Goal: Entertainment & Leisure: Consume media (video, audio)

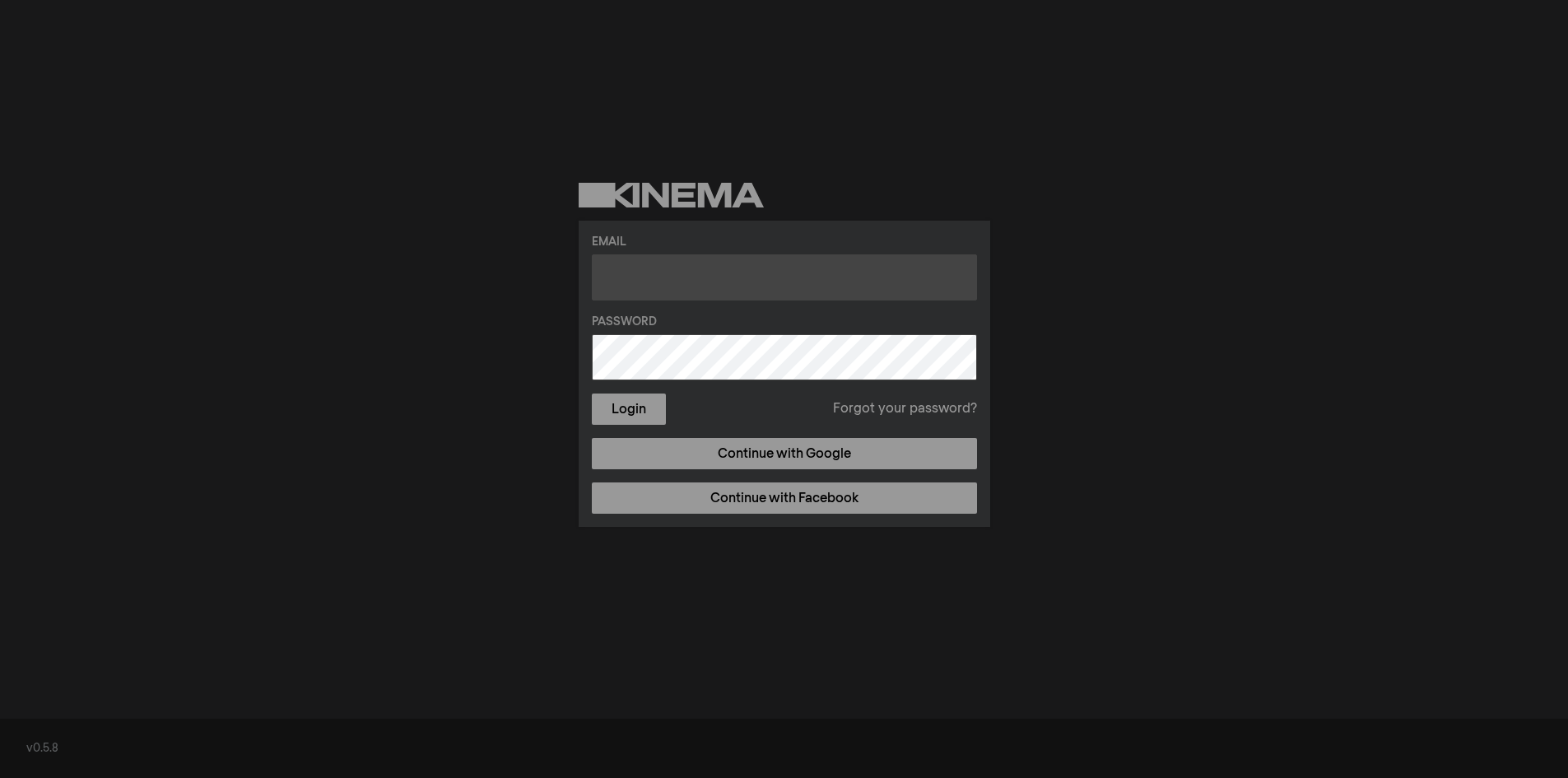
click at [664, 274] on input "text" at bounding box center [784, 277] width 385 height 46
type input "fnb@hhyc.org.hk"
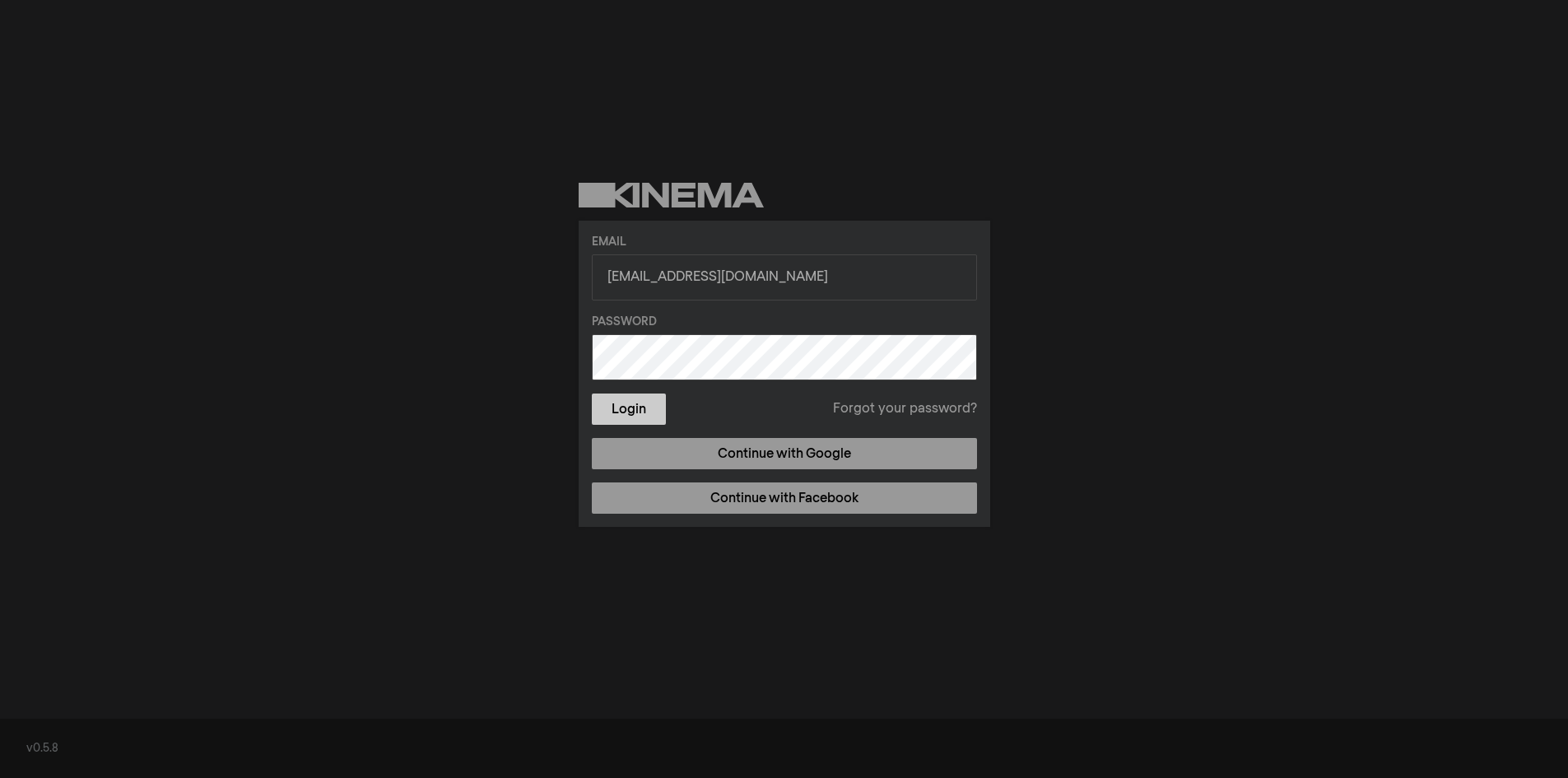
click at [637, 401] on button "Login" at bounding box center [628, 409] width 74 height 32
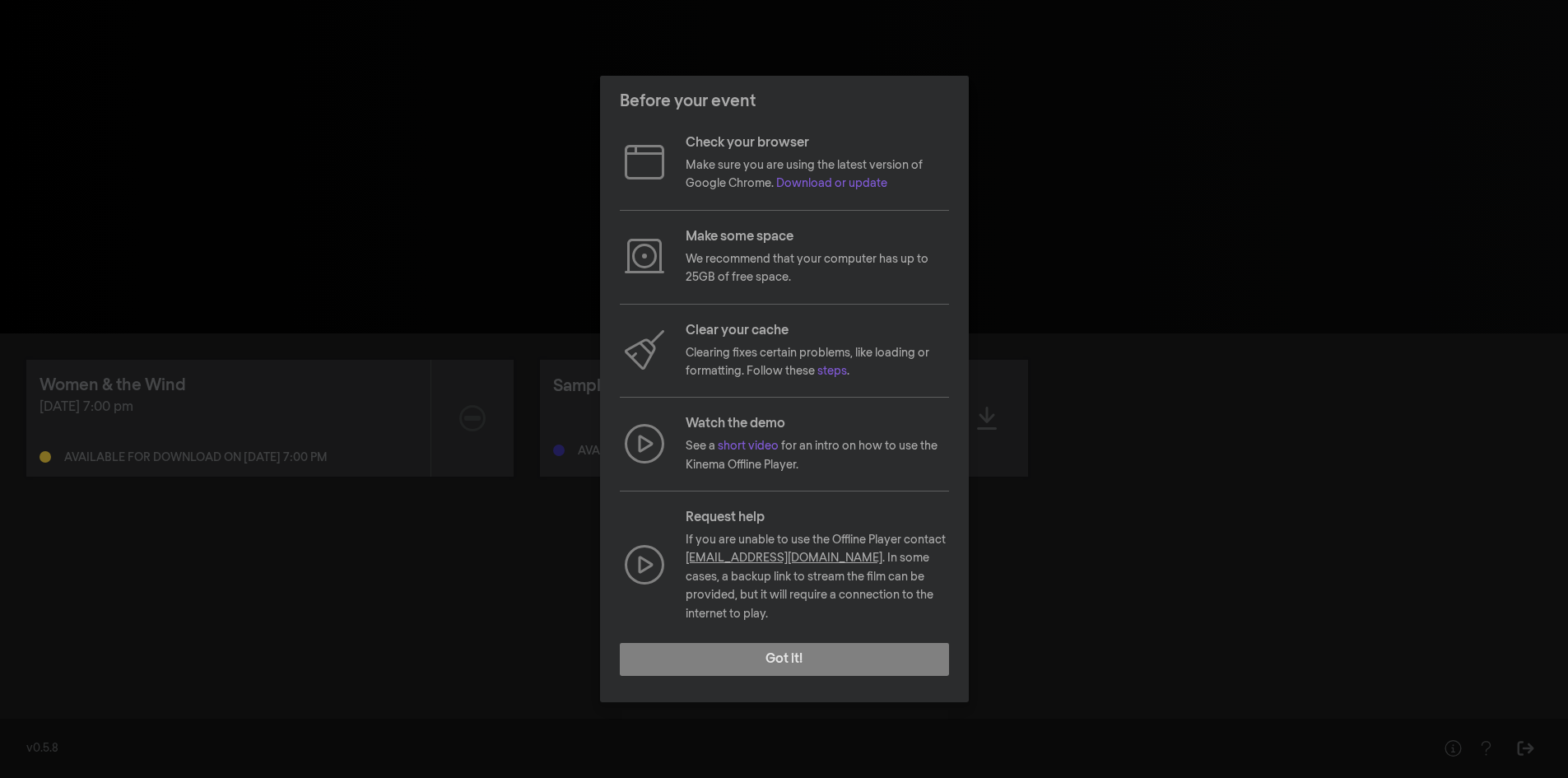
click at [1063, 516] on div "Before your event Check your browser Make sure you are using the latest version…" at bounding box center [784, 389] width 1568 height 778
click at [832, 656] on button "Got it!" at bounding box center [784, 660] width 329 height 33
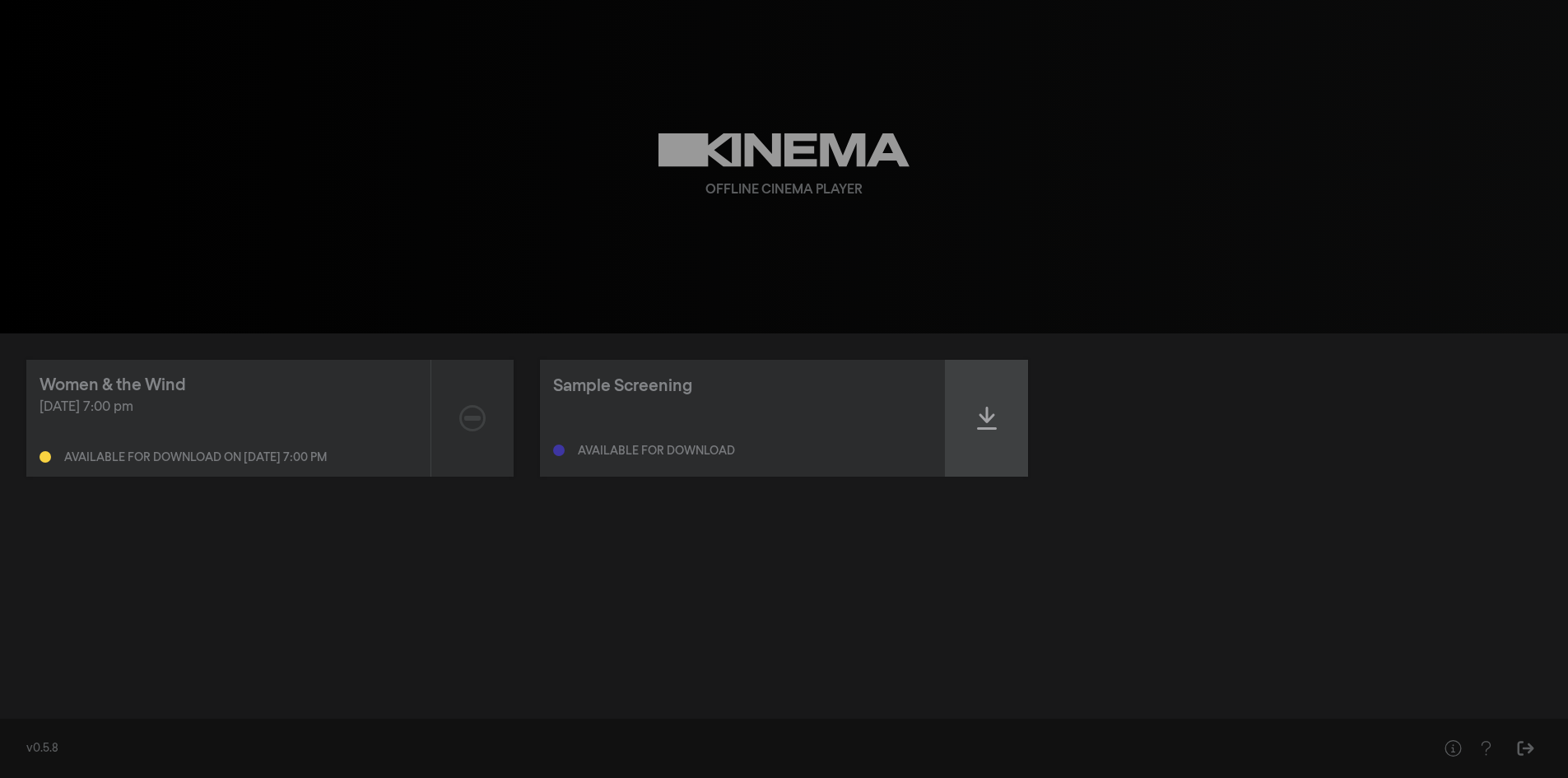
click at [1004, 416] on div at bounding box center [986, 418] width 82 height 117
drag, startPoint x: 618, startPoint y: 289, endPoint x: 621, endPoint y: 305, distance: 16.3
click at [618, 289] on div "Offline Cinema Player" at bounding box center [784, 167] width 592 height 333
click at [992, 424] on icon at bounding box center [987, 418] width 20 height 27
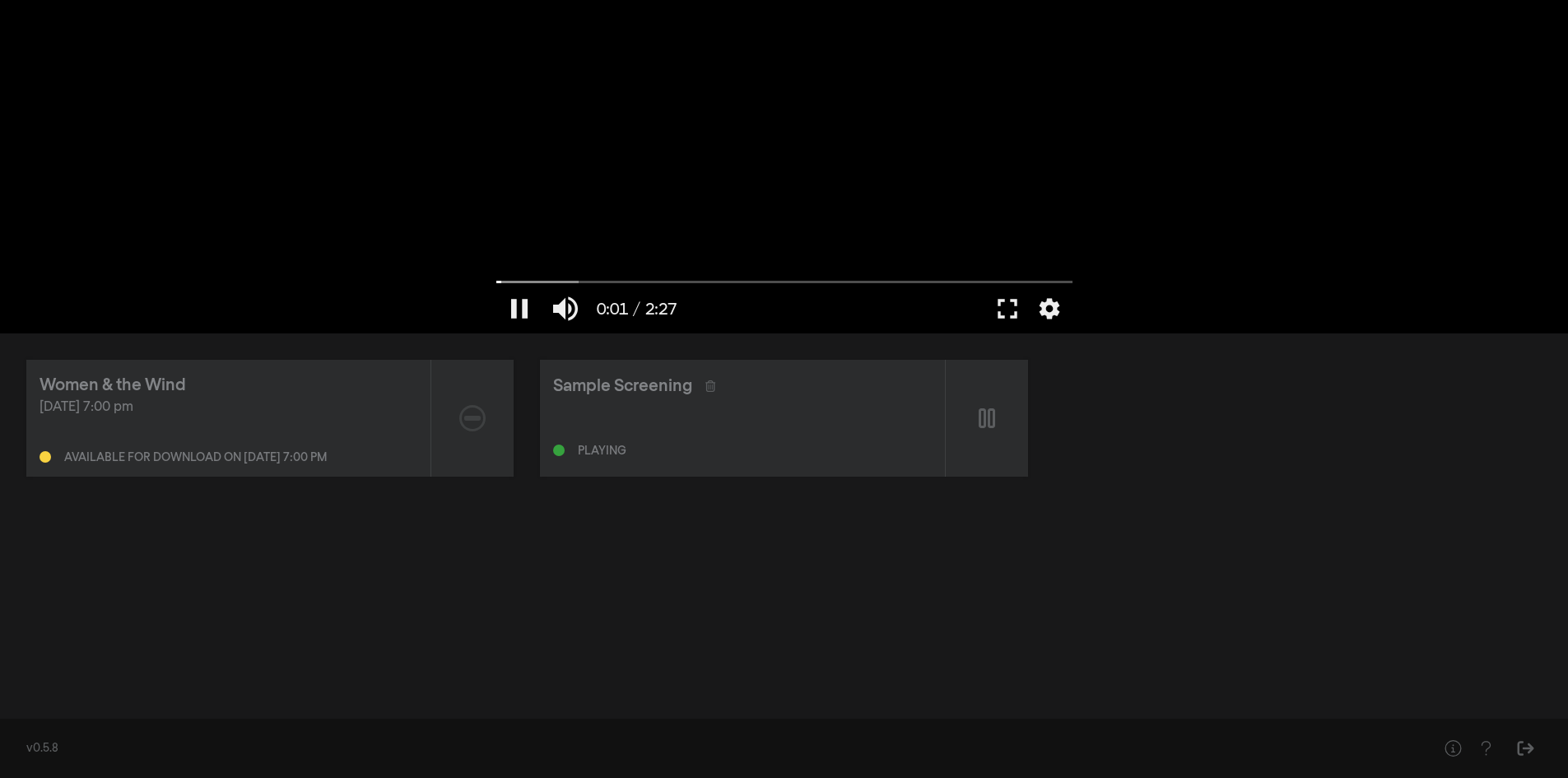
click at [729, 182] on div at bounding box center [784, 167] width 592 height 333
click at [937, 222] on div at bounding box center [784, 167] width 592 height 333
click at [1006, 302] on button "fullscreen" at bounding box center [1007, 308] width 46 height 49
click at [223, 421] on div "Sep 19, 2025 at 7:00 pm Available for download on Sep 16, 2025 at 7:00 pm" at bounding box center [227, 430] width 377 height 66
click at [135, 393] on div "Women & the Wind" at bounding box center [112, 386] width 147 height 25
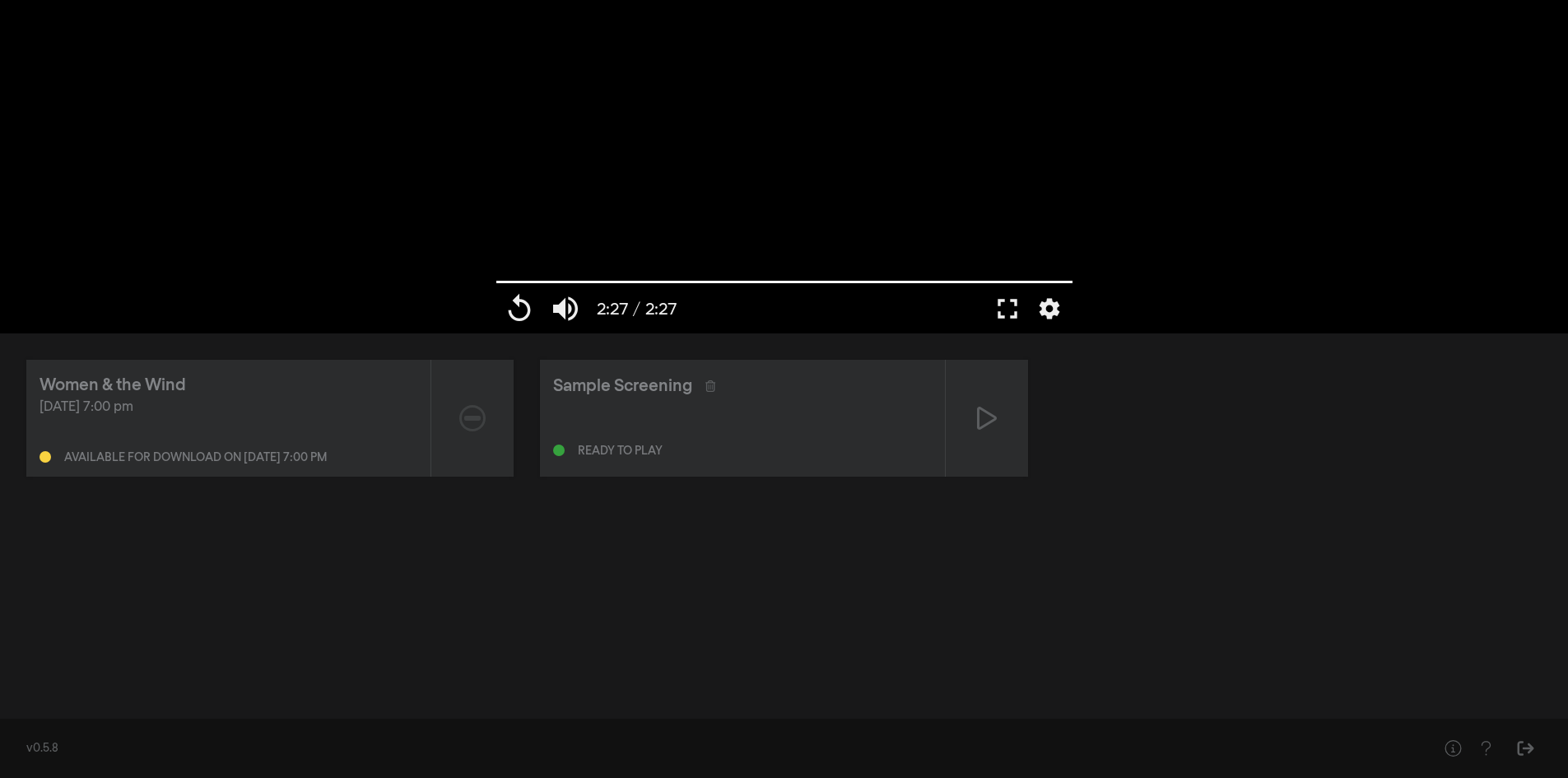
type input "147.146"
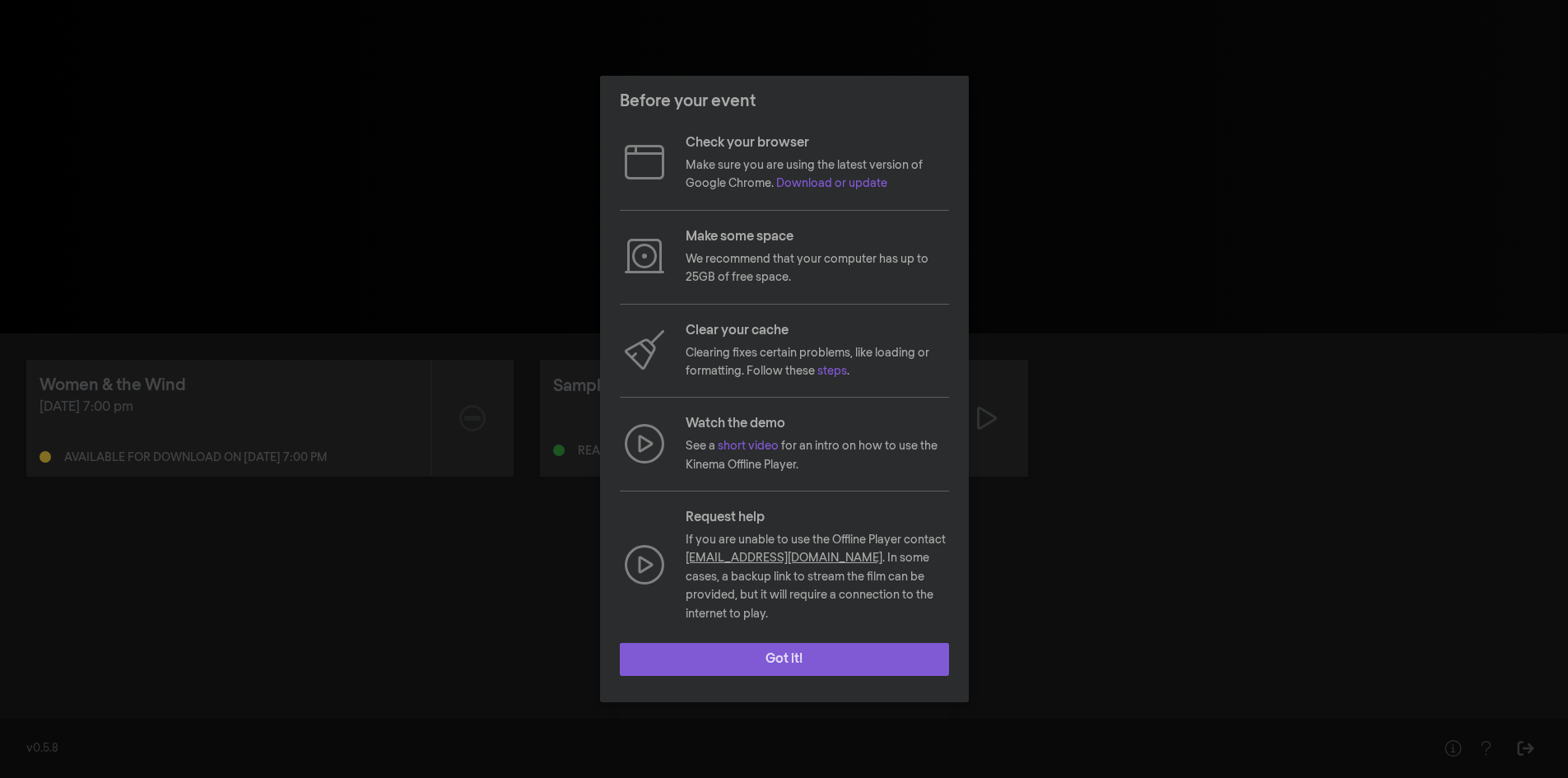
click at [764, 643] on button "Got it!" at bounding box center [784, 660] width 329 height 33
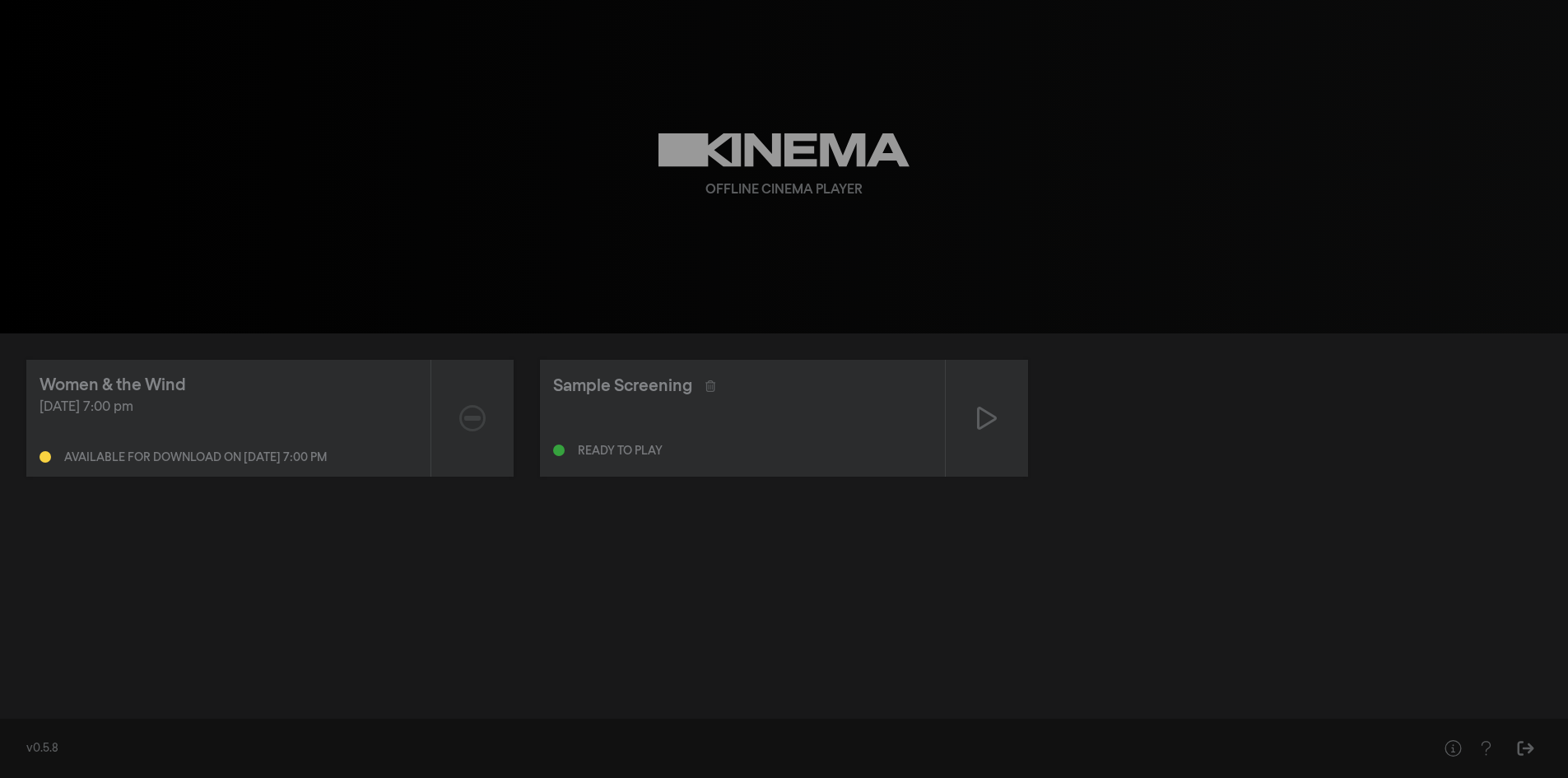
drag, startPoint x: 853, startPoint y: 433, endPoint x: 714, endPoint y: 437, distance: 139.1
click at [714, 437] on div "Ready to play" at bounding box center [742, 447] width 377 height 20
